Goal: Task Accomplishment & Management: Manage account settings

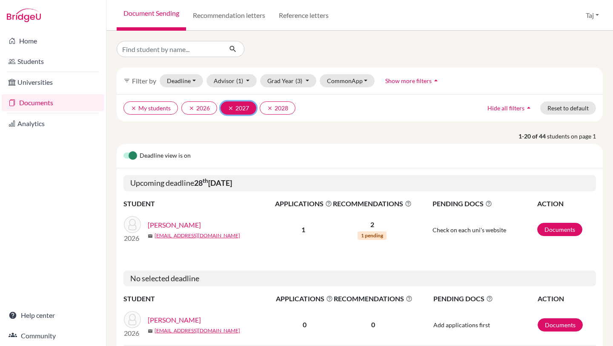
click at [231, 105] on icon "clear" at bounding box center [231, 108] width 6 height 6
click at [230, 109] on icon "clear" at bounding box center [231, 108] width 6 height 6
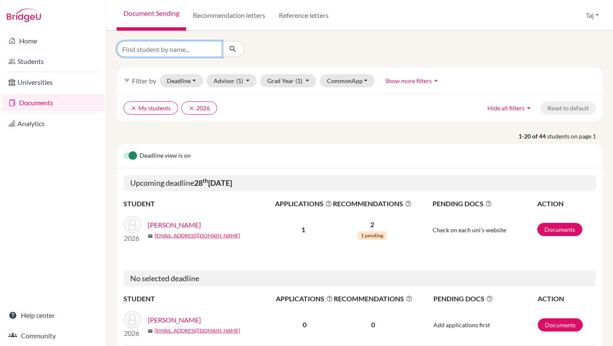
click at [208, 45] on input "Find student by name..." at bounding box center [170, 49] width 106 height 16
type input "caleb read"
click button "submit" at bounding box center [233, 49] width 23 height 16
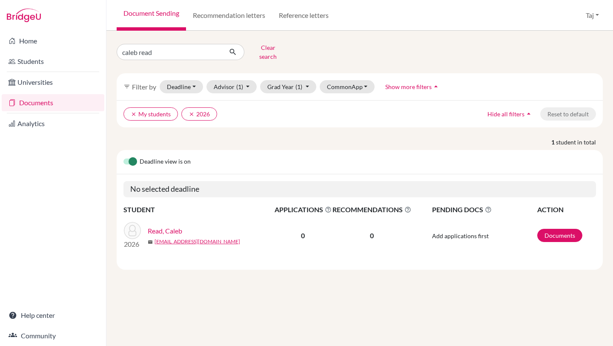
click at [178, 226] on link "Read, Caleb" at bounding box center [165, 231] width 34 height 10
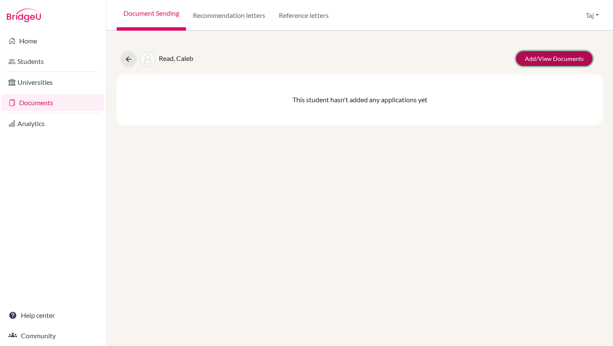
click at [534, 56] on link "Add/View Documents" at bounding box center [554, 58] width 77 height 15
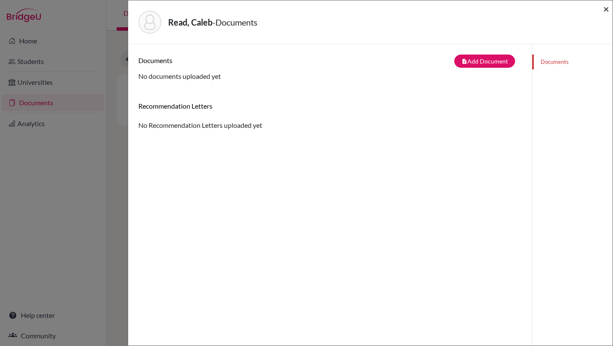
click at [606, 11] on span "×" at bounding box center [606, 9] width 6 height 12
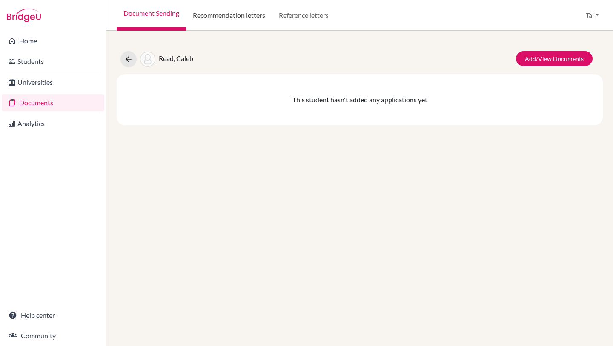
click at [242, 20] on link "Recommendation letters" at bounding box center [229, 15] width 86 height 31
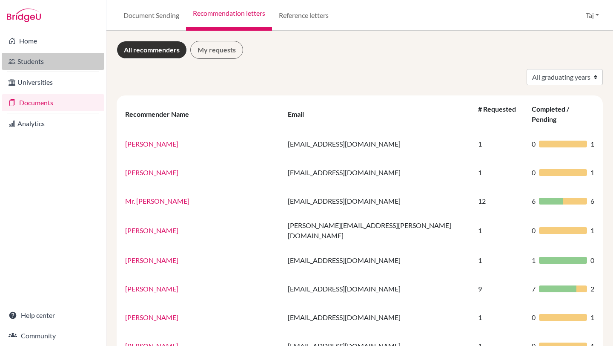
click at [36, 58] on link "Students" at bounding box center [53, 61] width 103 height 17
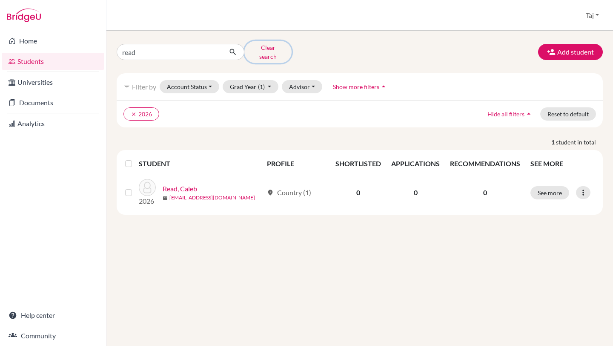
click at [263, 50] on button "Clear search" at bounding box center [267, 52] width 47 height 22
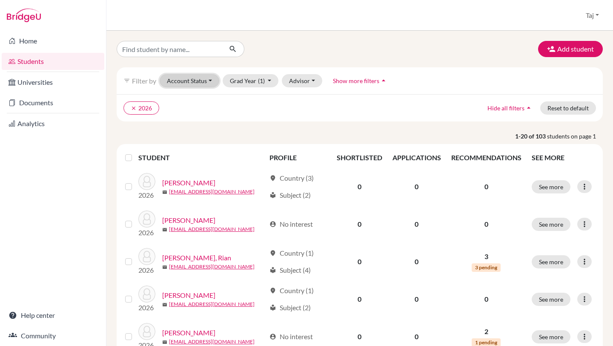
click at [186, 78] on button "Account Status" at bounding box center [190, 80] width 60 height 13
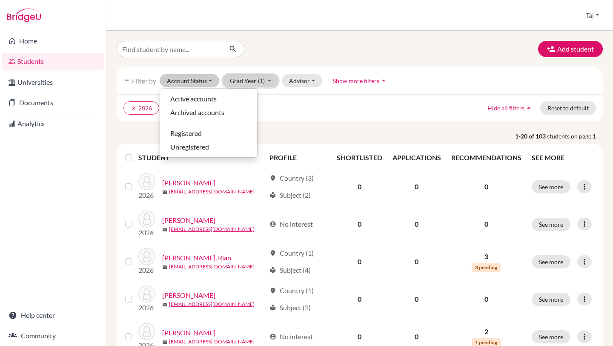
click at [249, 83] on button "Grad Year (1)" at bounding box center [251, 80] width 56 height 13
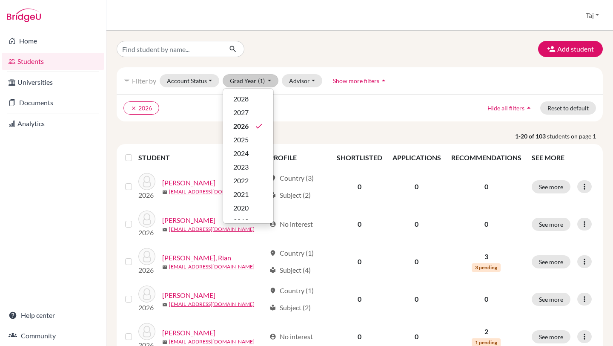
click at [300, 108] on ul "clear 2026" at bounding box center [300, 107] width 355 height 13
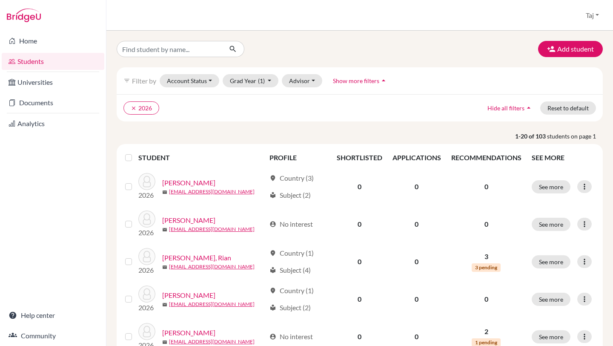
click at [303, 87] on div "filter_list Filter by Account Status Active accounts Archived accounts Register…" at bounding box center [360, 80] width 486 height 27
click at [302, 83] on button "Advisor" at bounding box center [302, 80] width 40 height 13
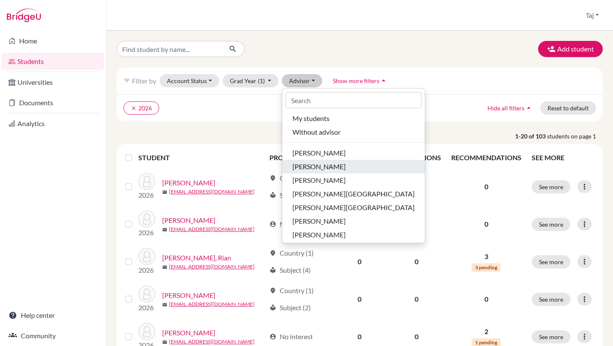
click at [296, 165] on span "[PERSON_NAME]" at bounding box center [318, 166] width 53 height 10
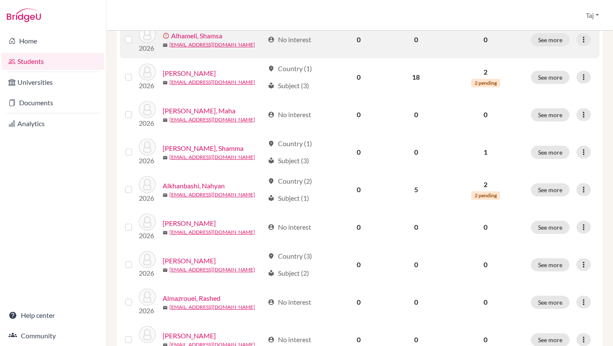
scroll to position [628, 0]
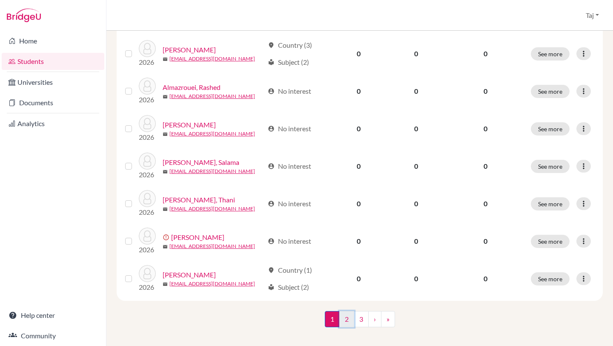
click at [346, 311] on link "2" at bounding box center [346, 319] width 15 height 16
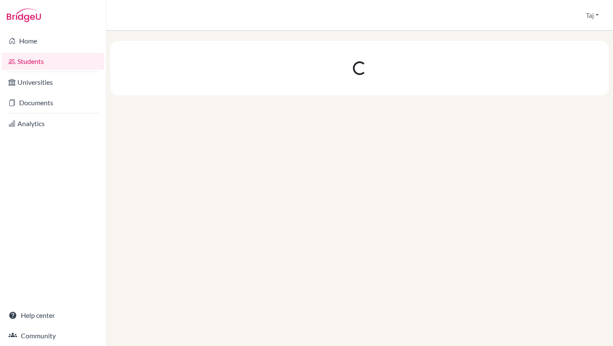
scroll to position [0, 0]
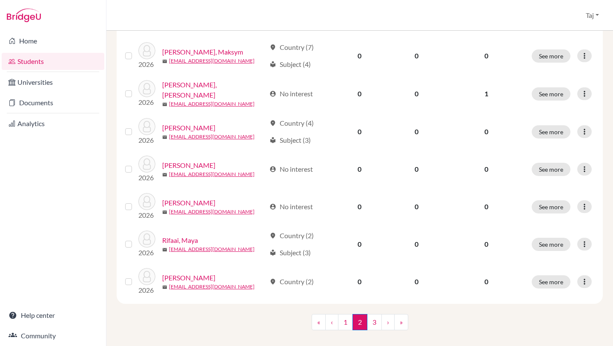
scroll to position [630, 0]
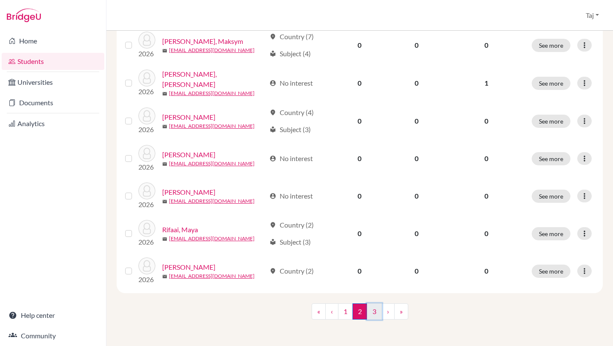
click at [374, 307] on link "3" at bounding box center [374, 311] width 15 height 16
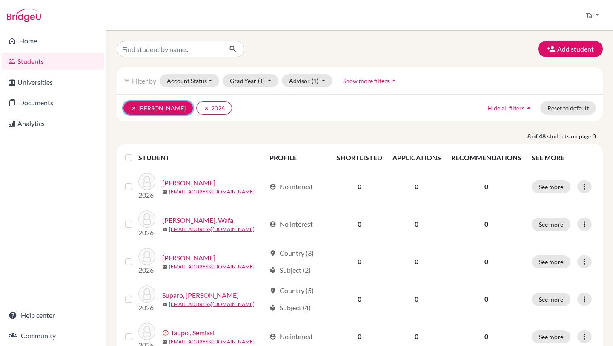
click at [133, 109] on icon "clear" at bounding box center [134, 108] width 6 height 6
